Goal: Information Seeking & Learning: Learn about a topic

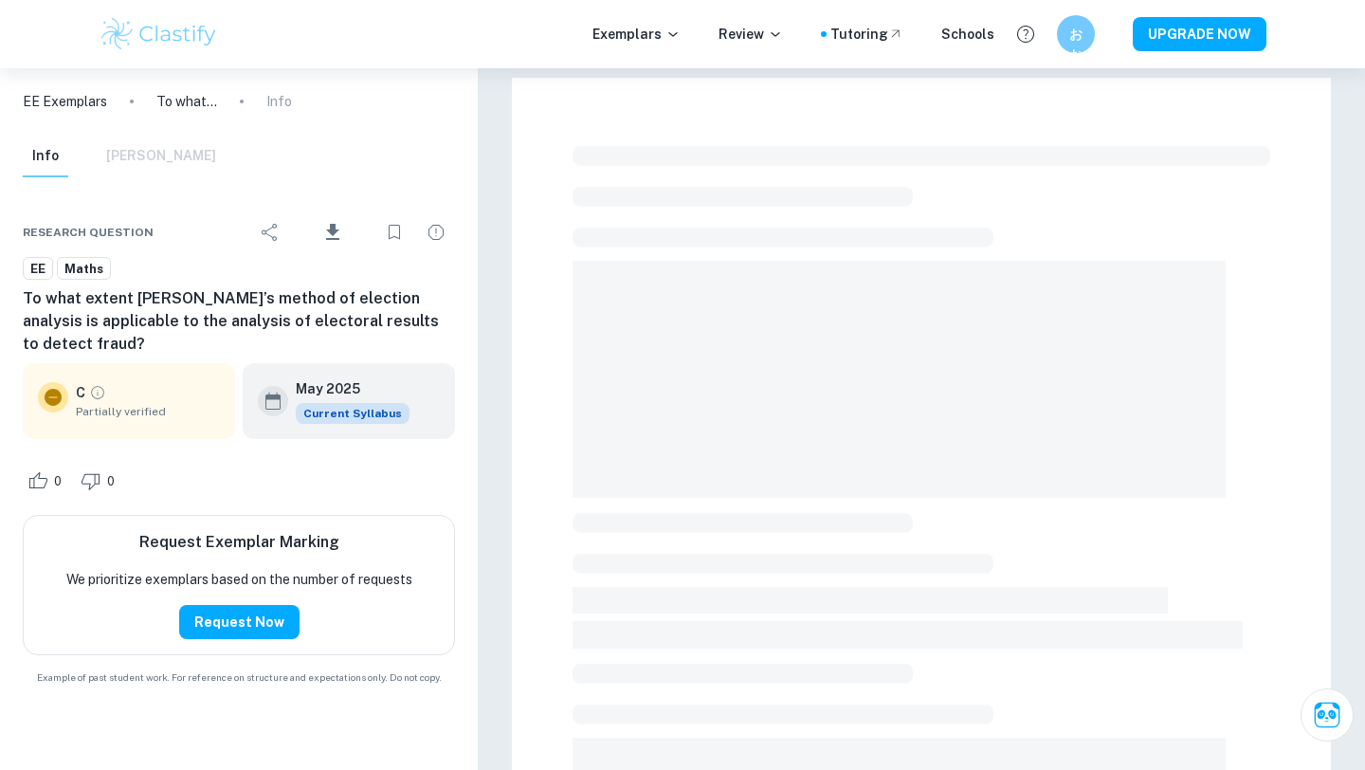
scroll to position [476, 0]
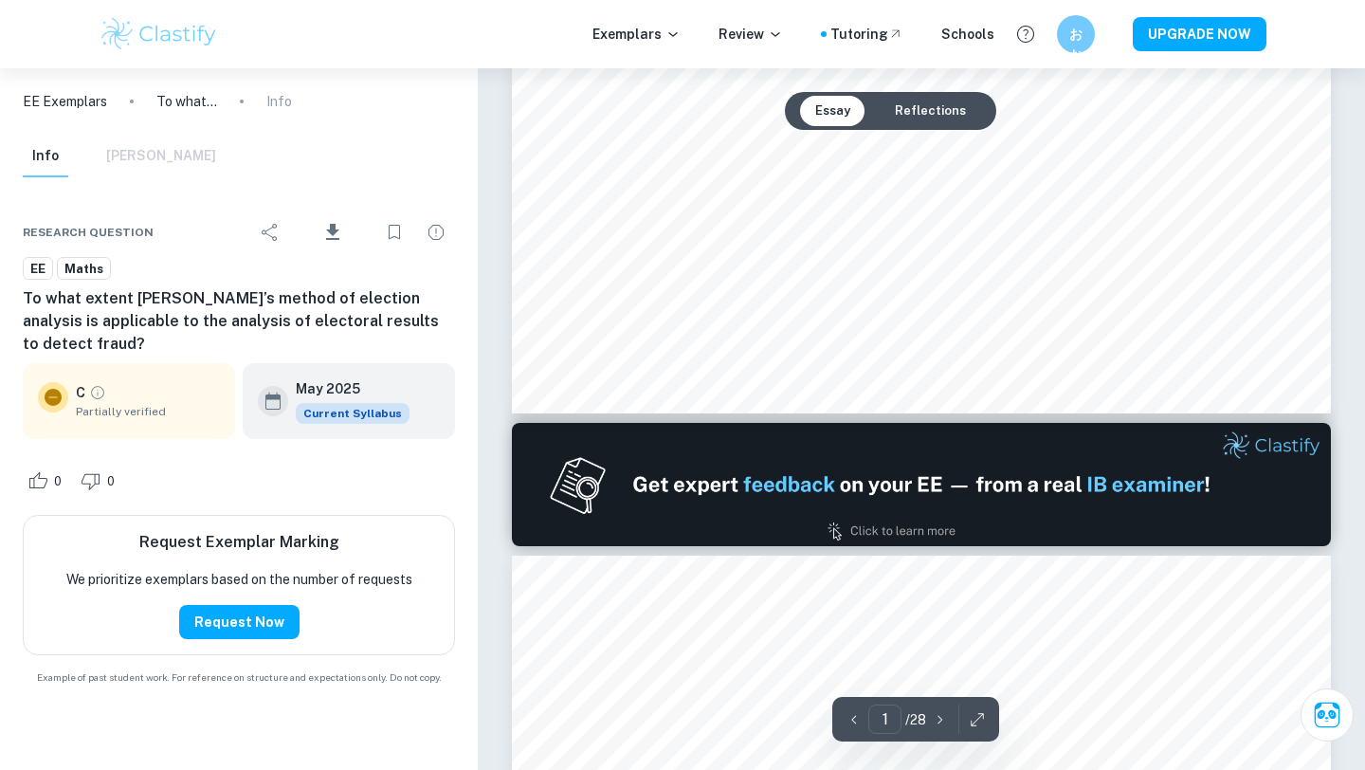
type input "2"
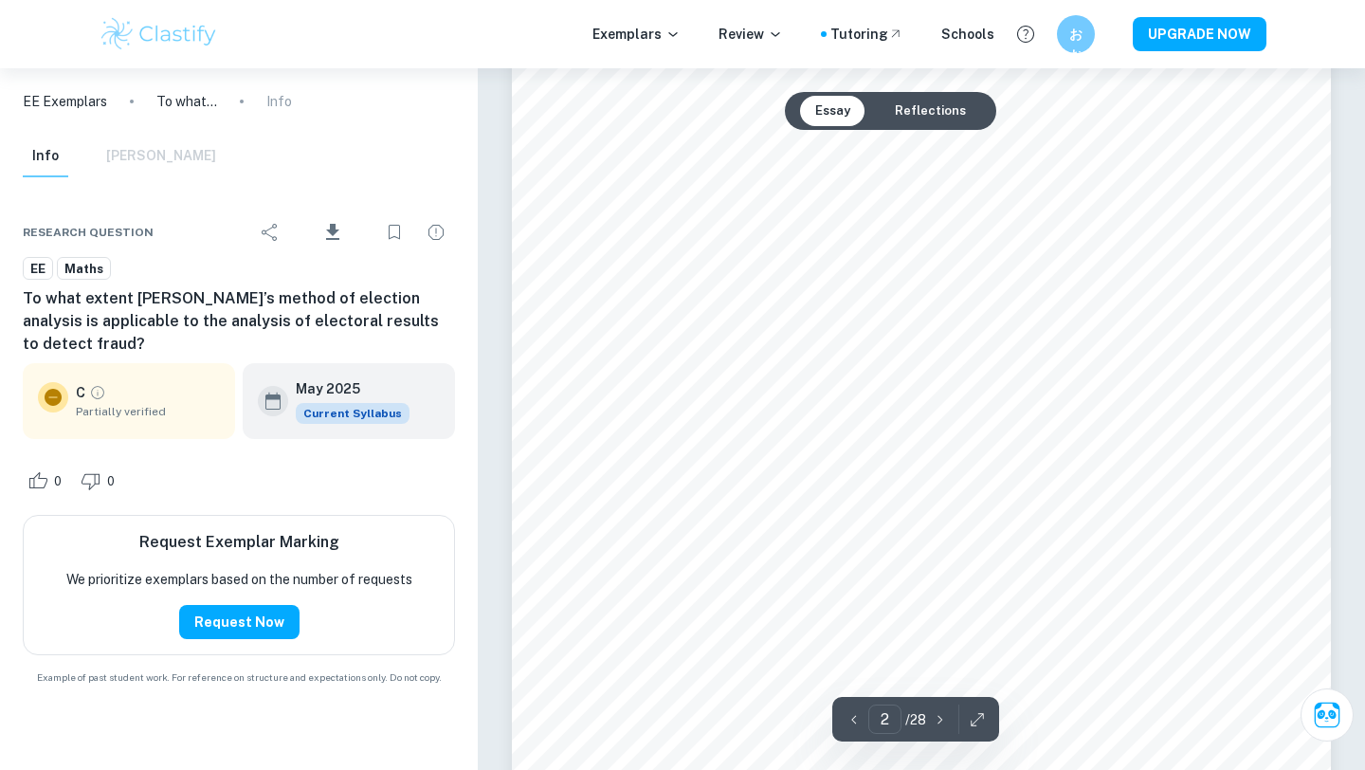
scroll to position [1382, 0]
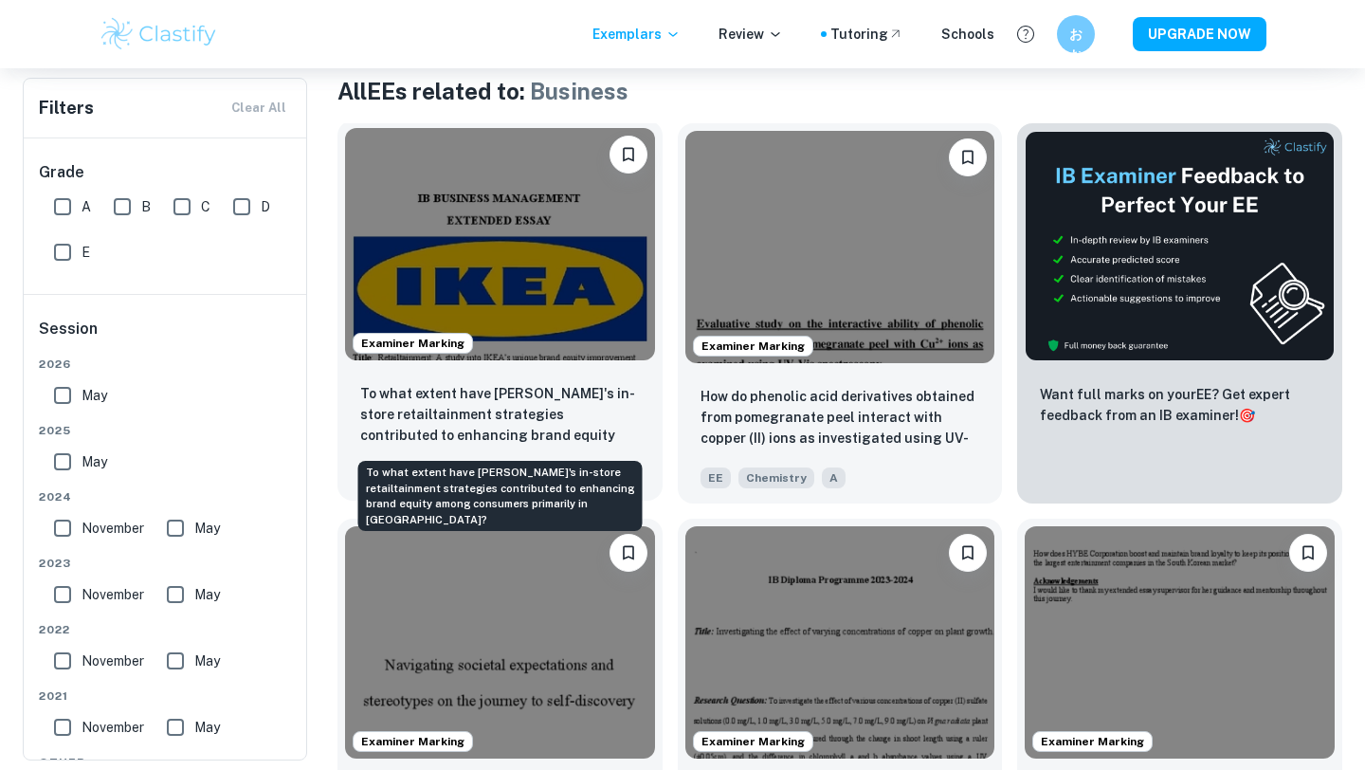
scroll to position [395, 0]
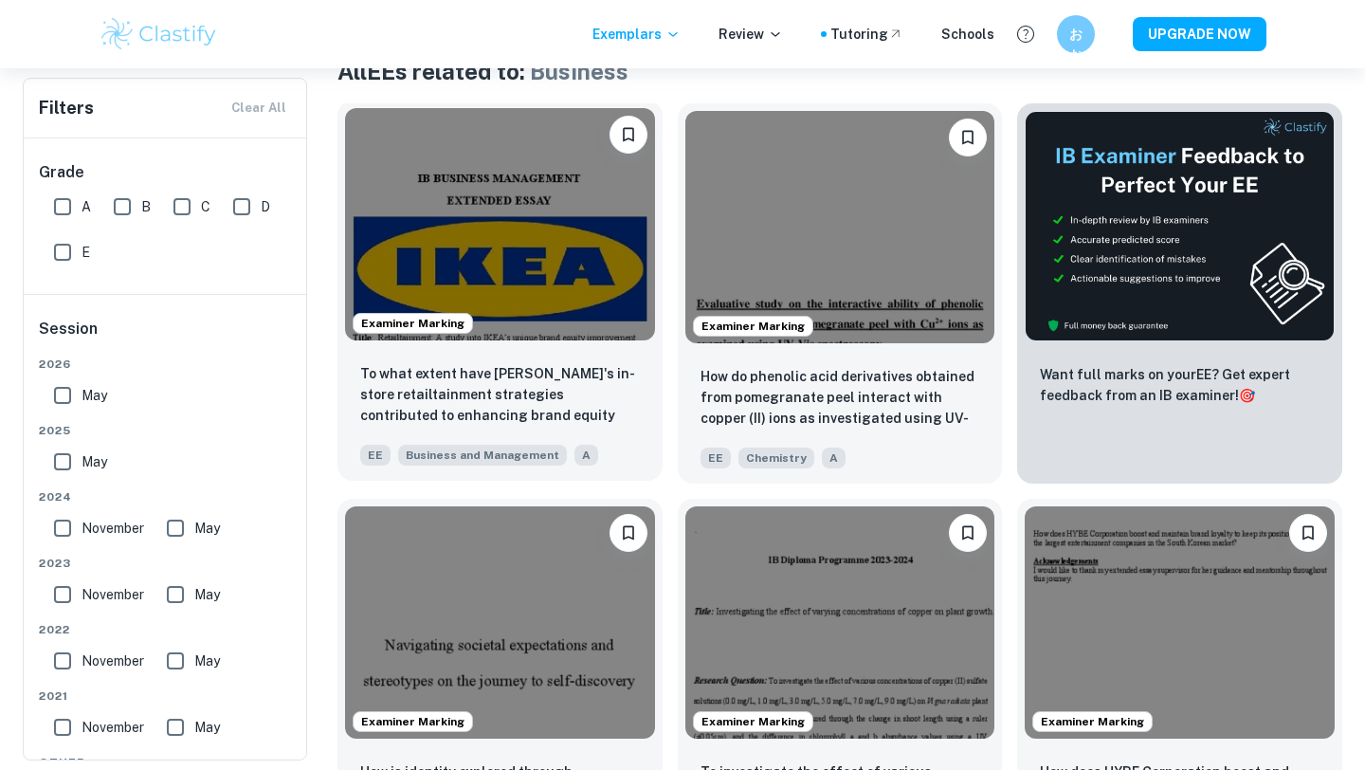
click at [426, 187] on img at bounding box center [500, 224] width 310 height 232
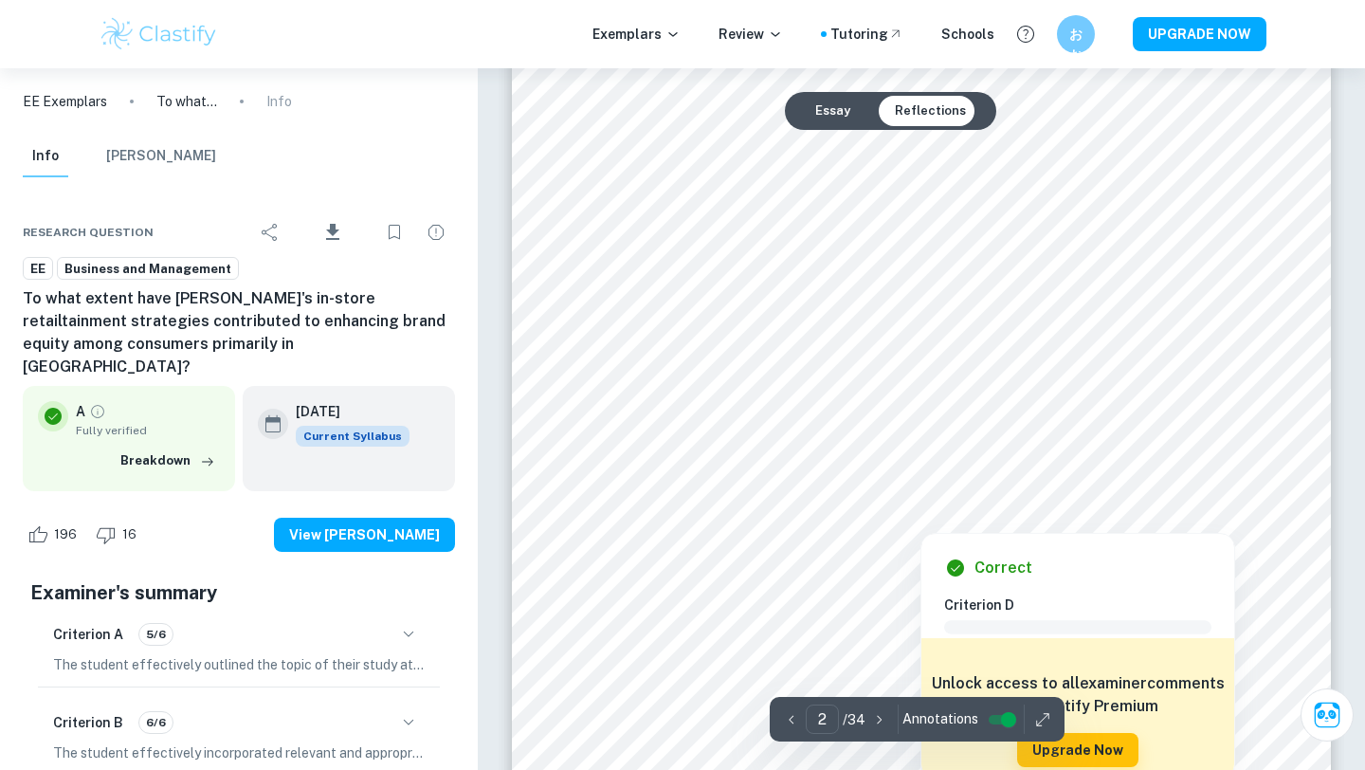
scroll to position [1373, 0]
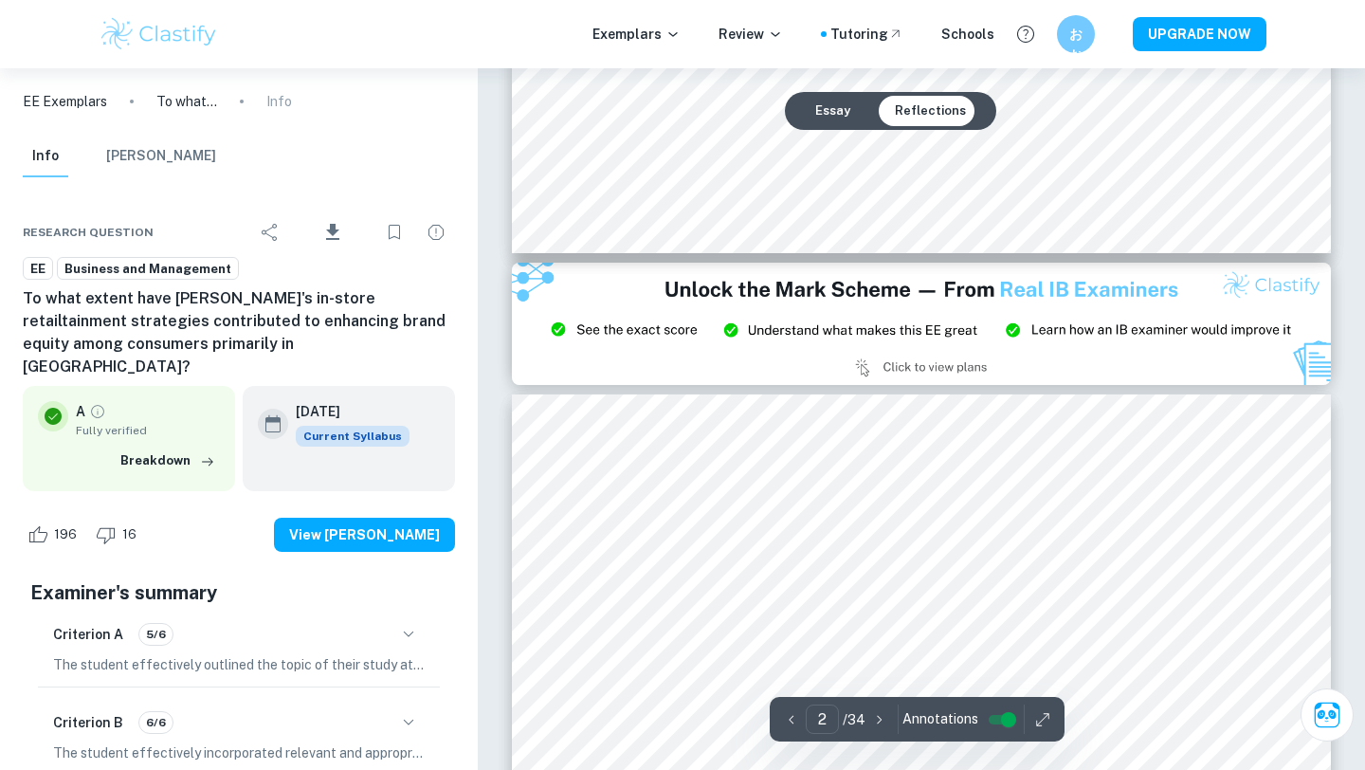
type input "3"
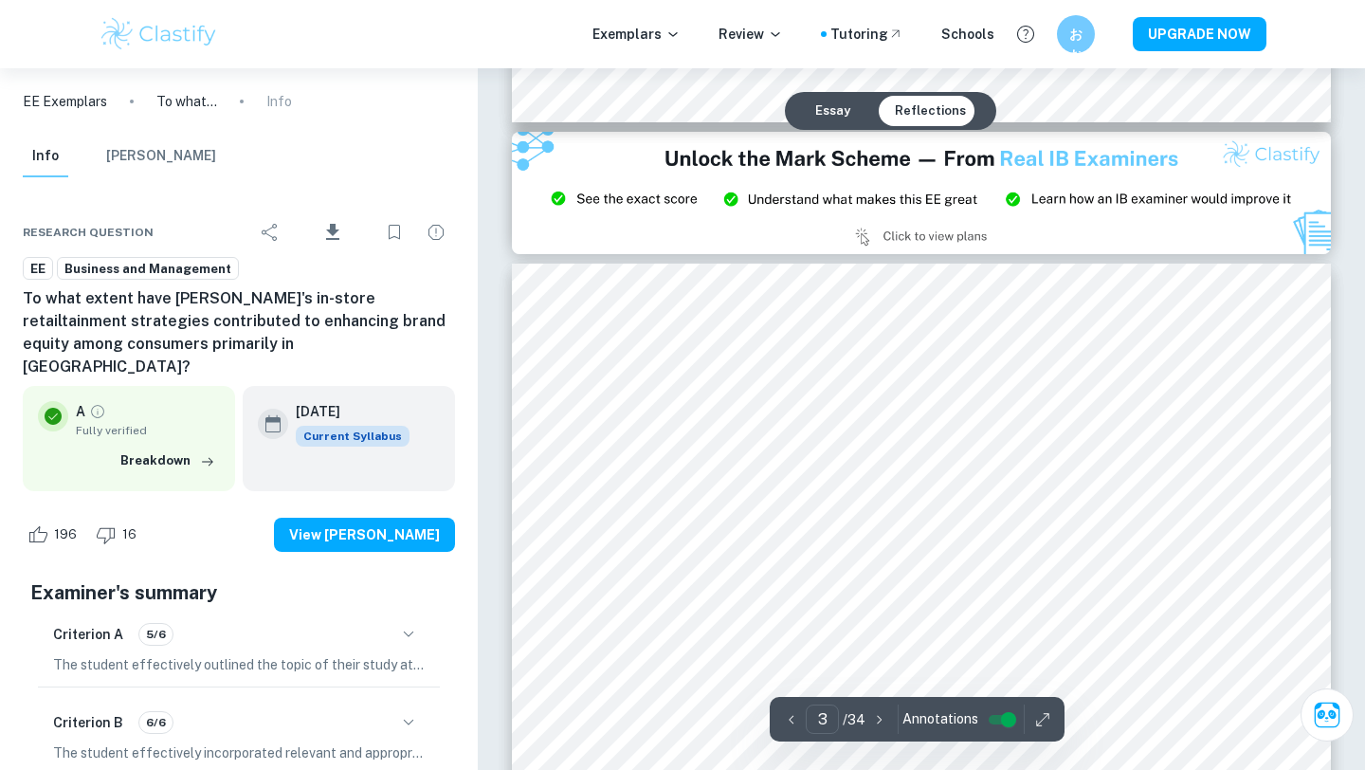
scroll to position [2422, 0]
